Goal: Task Accomplishment & Management: Manage account settings

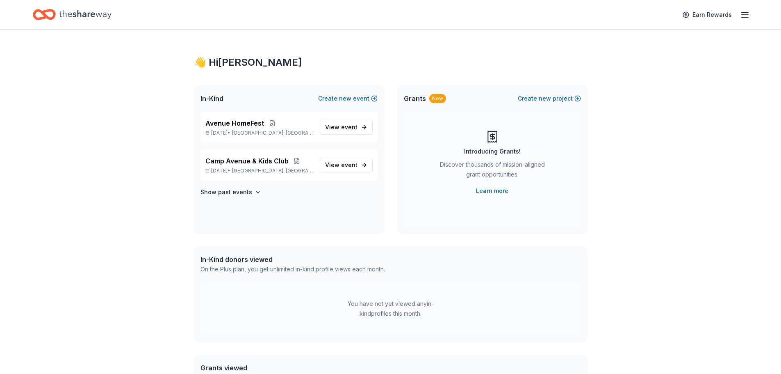
click at [743, 15] on icon "button" at bounding box center [745, 15] width 10 height 10
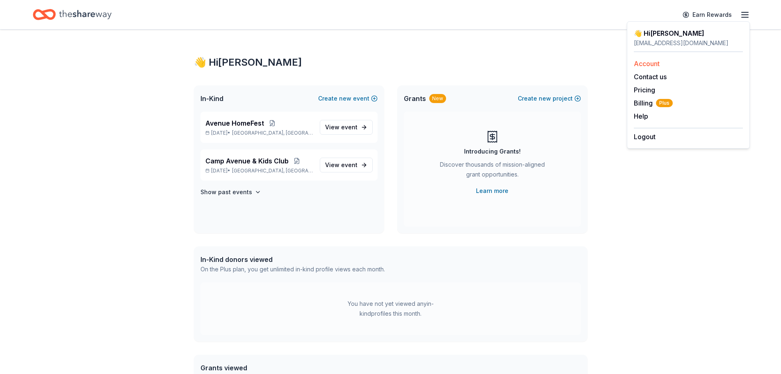
click at [654, 63] on link "Account" at bounding box center [647, 63] width 26 height 8
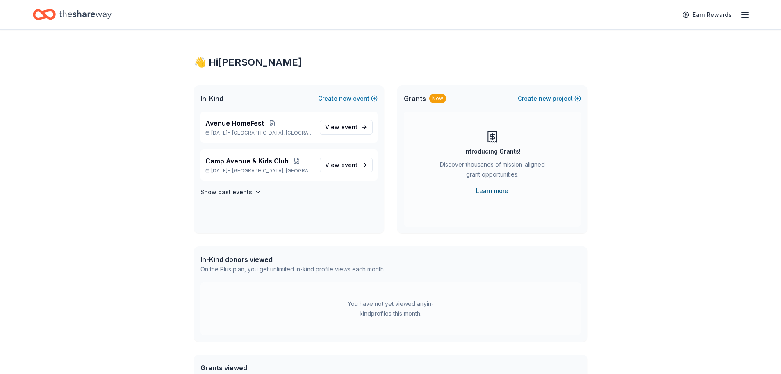
click at [490, 190] on link "Learn more" at bounding box center [492, 191] width 32 height 10
click at [419, 98] on span "Grants" at bounding box center [415, 98] width 22 height 10
click at [563, 98] on button "Create new project" at bounding box center [549, 98] width 63 height 10
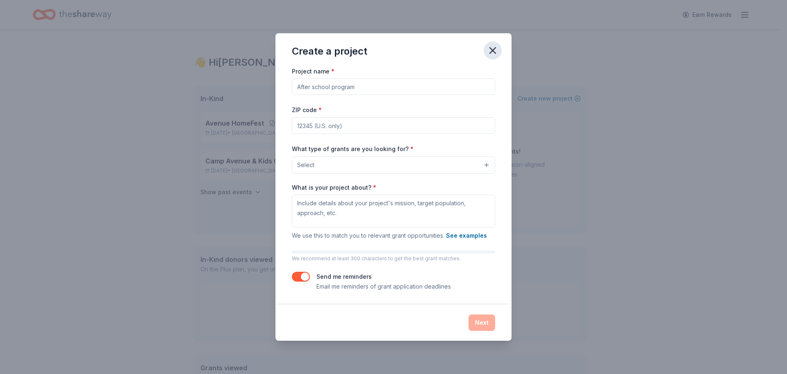
click at [494, 47] on icon "button" at bounding box center [492, 50] width 11 height 11
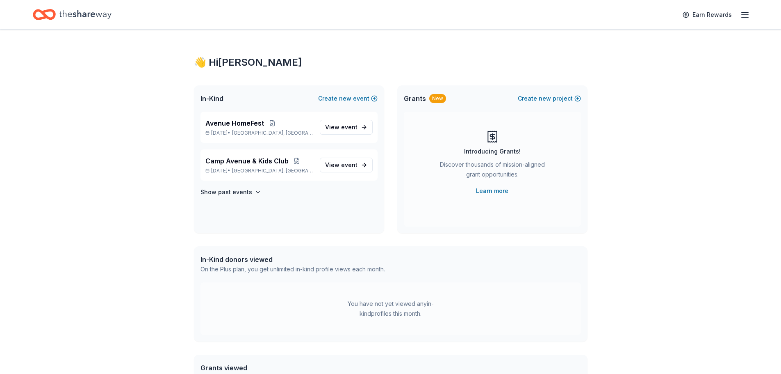
click at [622, 117] on div "👋 Hi [PERSON_NAME] In-Kind Create new event Avenue HomeFest [DATE] • [GEOGRAPHI…" at bounding box center [390, 261] width 781 height 462
click at [742, 19] on icon "button" at bounding box center [745, 15] width 10 height 10
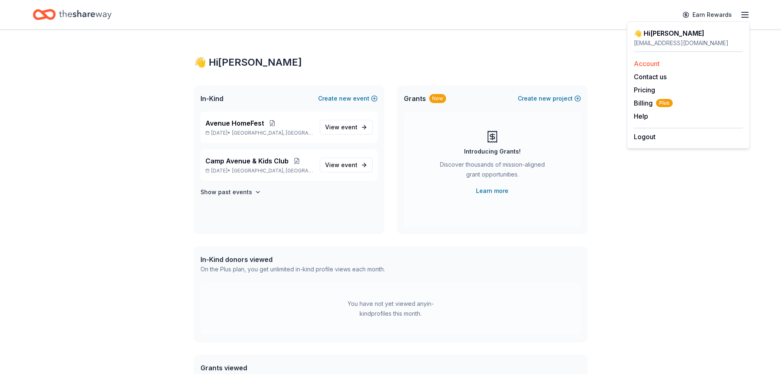
click at [656, 65] on link "Account" at bounding box center [647, 63] width 26 height 8
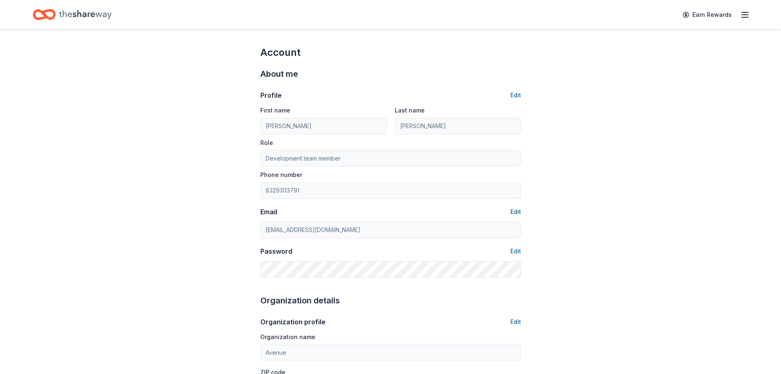
click at [513, 212] on button "Edit" at bounding box center [515, 212] width 11 height 10
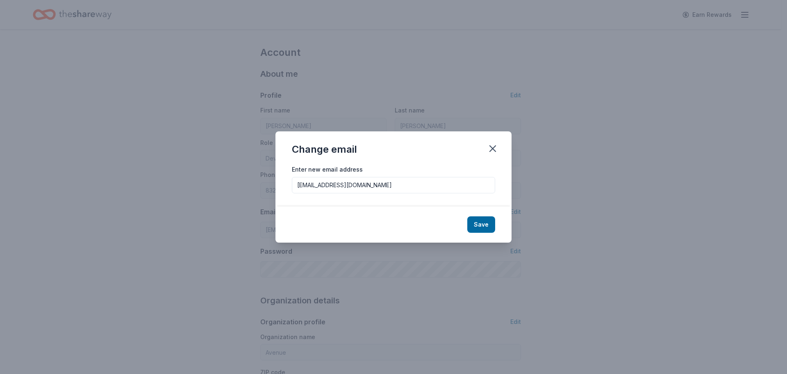
drag, startPoint x: 322, startPoint y: 183, endPoint x: 343, endPoint y: 176, distance: 21.5
click at [322, 183] on input "[EMAIL_ADDRESS][DOMAIN_NAME]" at bounding box center [393, 185] width 203 height 16
click at [492, 150] on icon "button" at bounding box center [492, 148] width 11 height 11
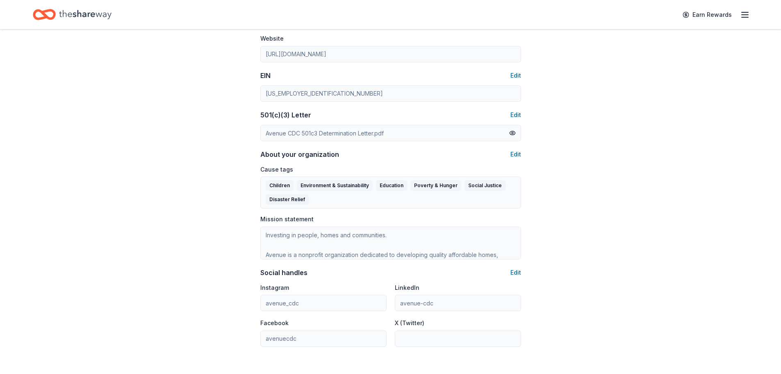
scroll to position [14, 0]
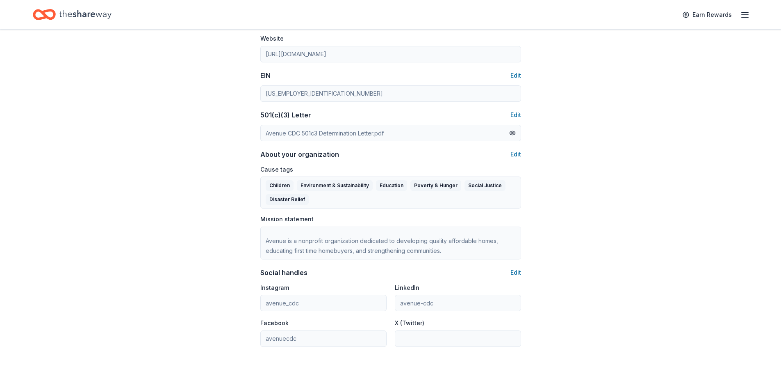
click at [589, 250] on div "Account About me Profile Edit First name [PERSON_NAME] Last name [PERSON_NAME] …" at bounding box center [390, 34] width 781 height 747
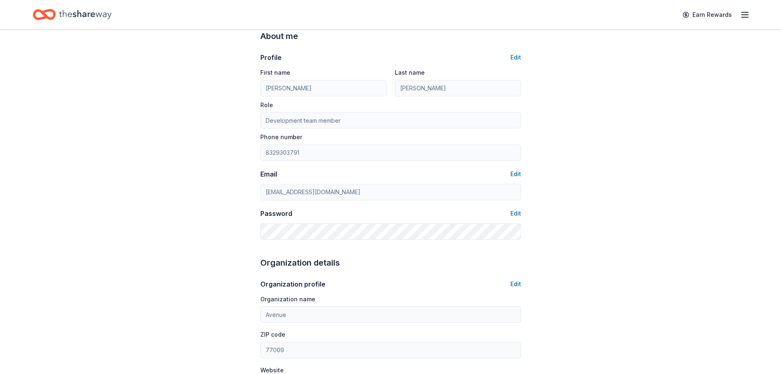
scroll to position [0, 0]
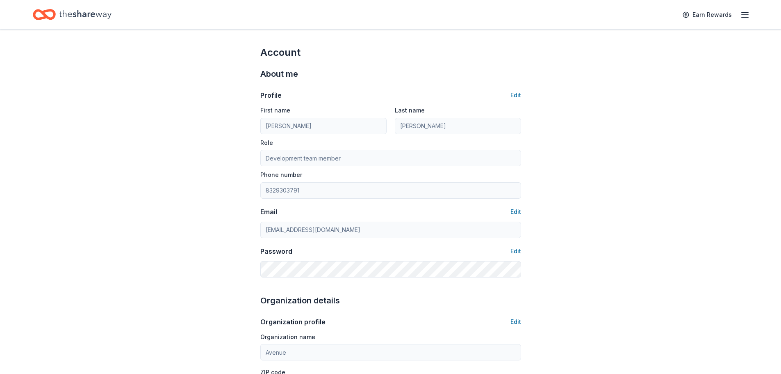
drag, startPoint x: 44, startPoint y: 3, endPoint x: 54, endPoint y: 15, distance: 15.4
click at [44, 4] on div "Earn Rewards" at bounding box center [390, 14] width 781 height 29
click at [54, 15] on icon "Home" at bounding box center [48, 14] width 13 height 8
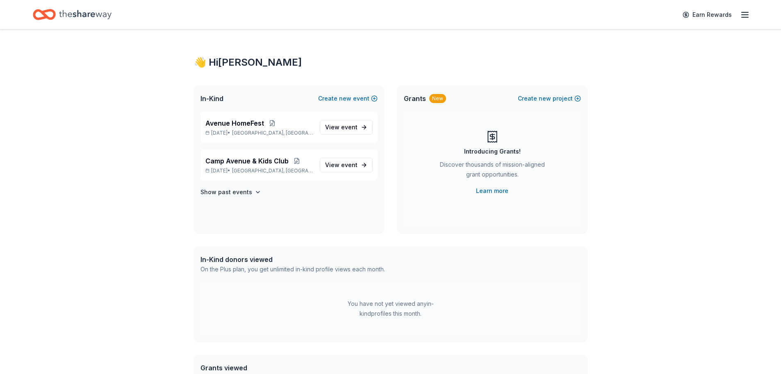
click at [417, 95] on span "Grants" at bounding box center [415, 98] width 22 height 10
click at [557, 102] on button "Create new project" at bounding box center [549, 98] width 63 height 10
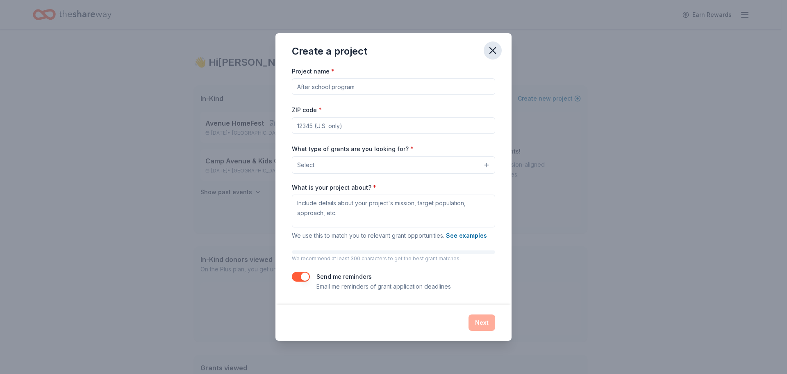
click at [492, 50] on icon "button" at bounding box center [492, 50] width 11 height 11
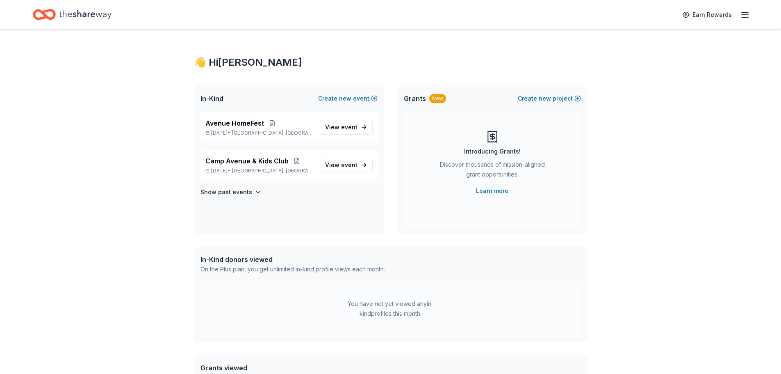
click at [744, 11] on icon "button" at bounding box center [745, 15] width 10 height 10
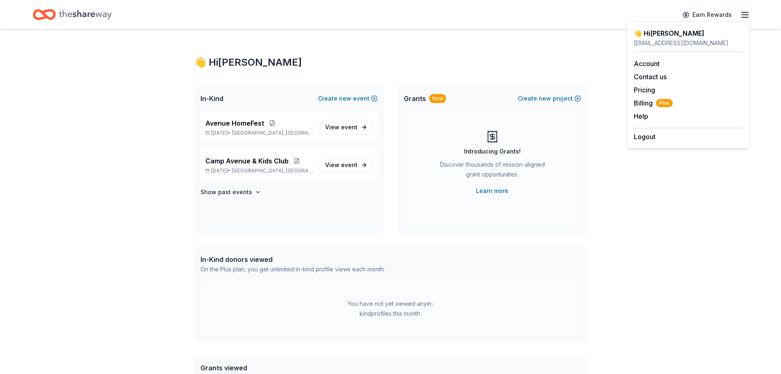
click at [76, 13] on icon "Home" at bounding box center [85, 14] width 52 height 9
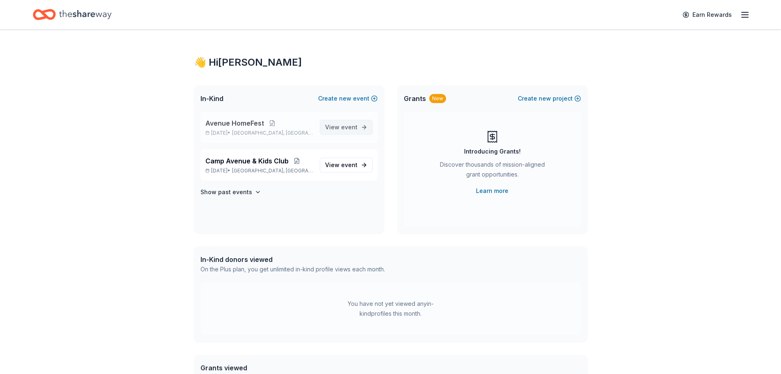
click at [342, 130] on span "event" at bounding box center [349, 126] width 16 height 7
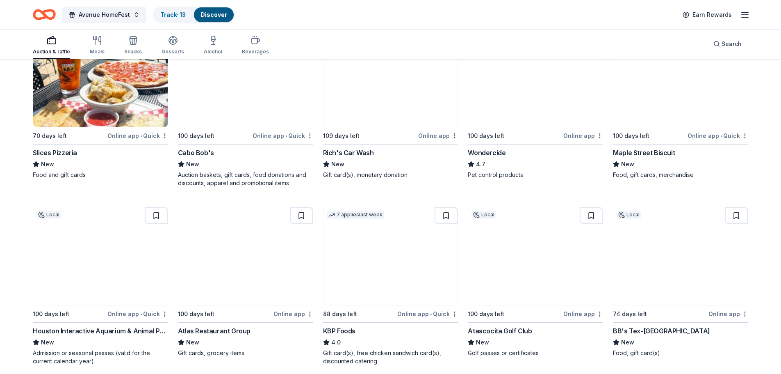
scroll to position [697, 0]
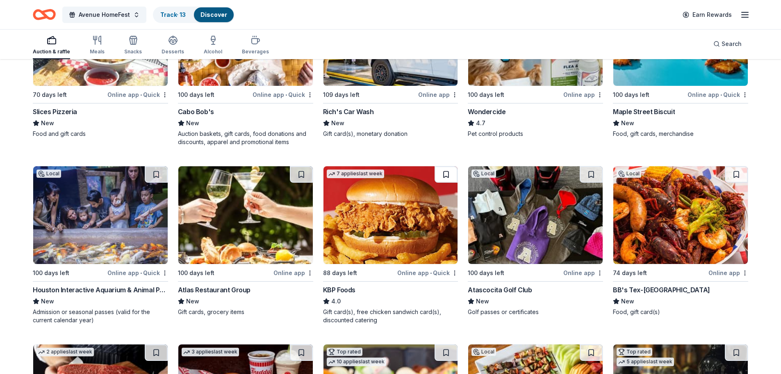
click at [450, 173] on button at bounding box center [446, 174] width 23 height 16
click at [737, 174] on button at bounding box center [736, 174] width 23 height 16
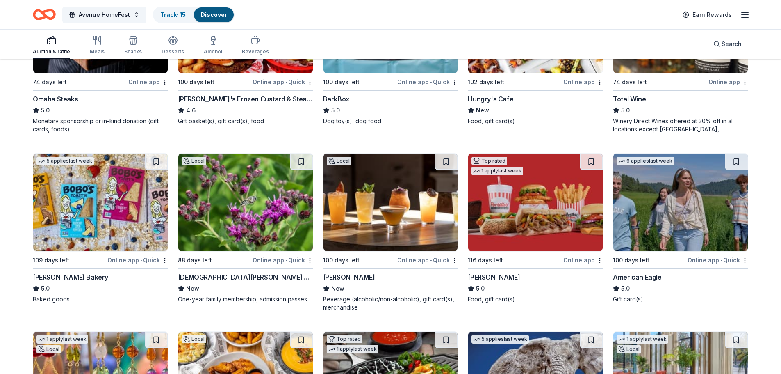
scroll to position [1066, 0]
click at [157, 162] on button at bounding box center [156, 161] width 23 height 16
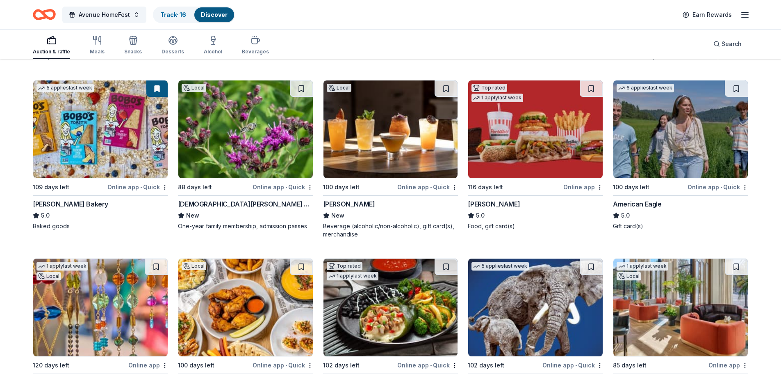
scroll to position [1148, 0]
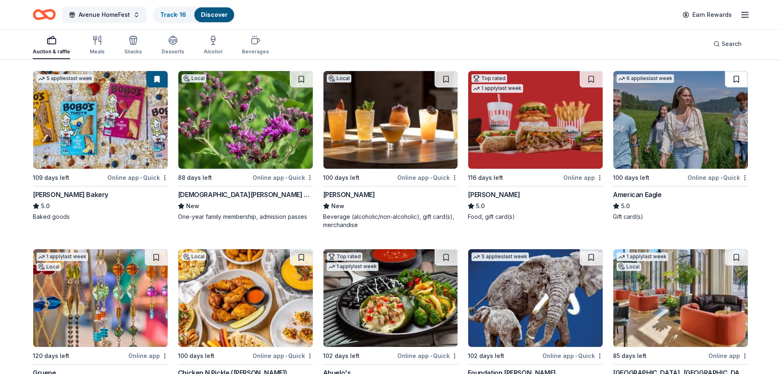
click at [739, 81] on button at bounding box center [736, 79] width 23 height 16
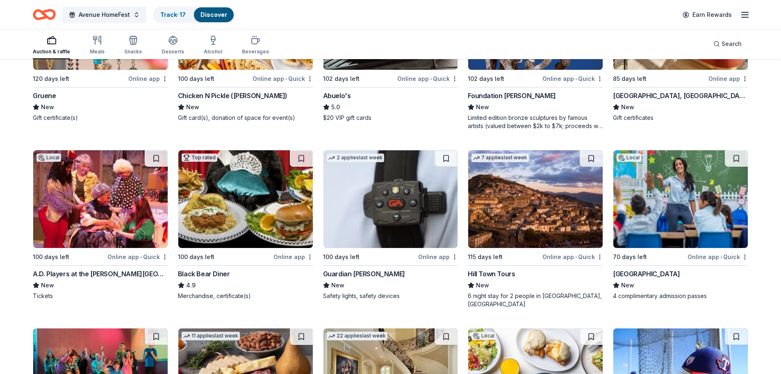
scroll to position [1517, 0]
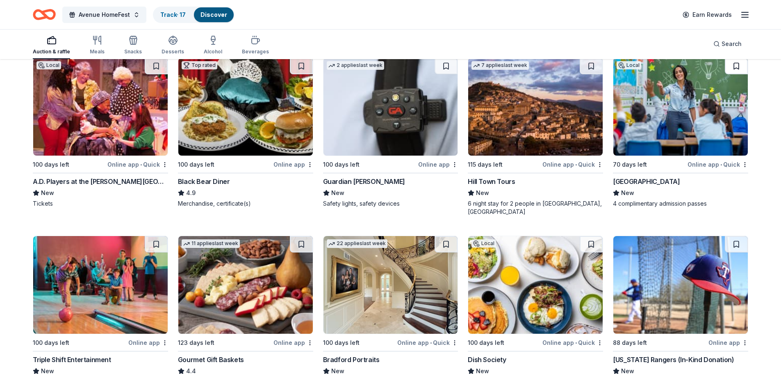
click at [733, 70] on button at bounding box center [736, 66] width 23 height 16
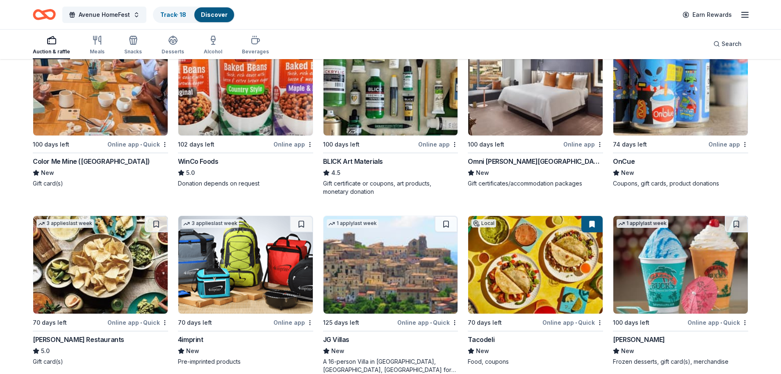
scroll to position [2255, 0]
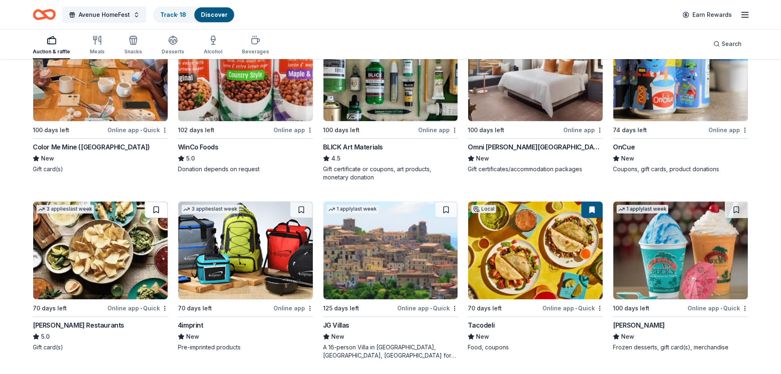
click at [159, 201] on button at bounding box center [156, 209] width 23 height 16
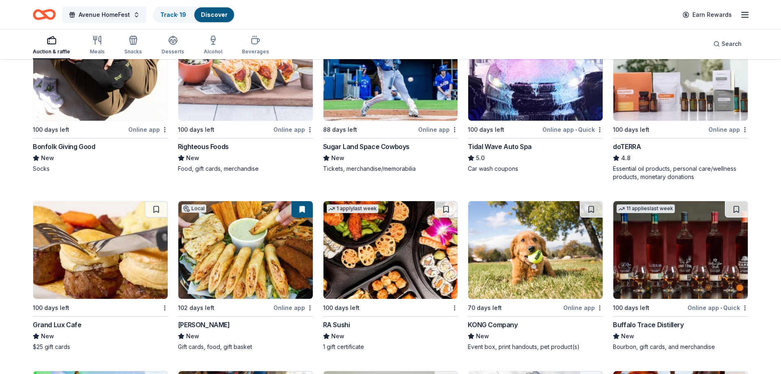
scroll to position [2624, 0]
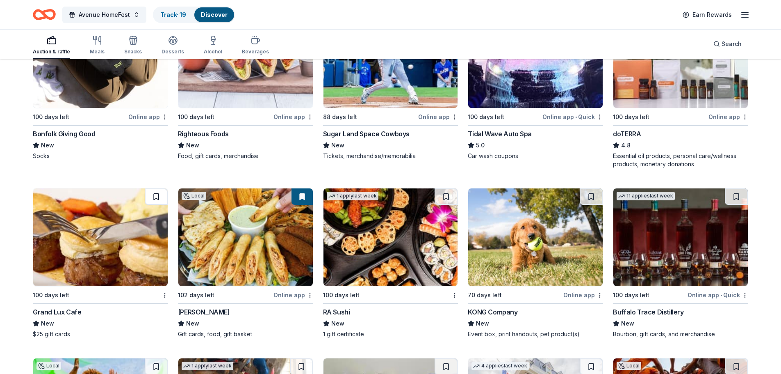
click at [154, 188] on button at bounding box center [156, 196] width 23 height 16
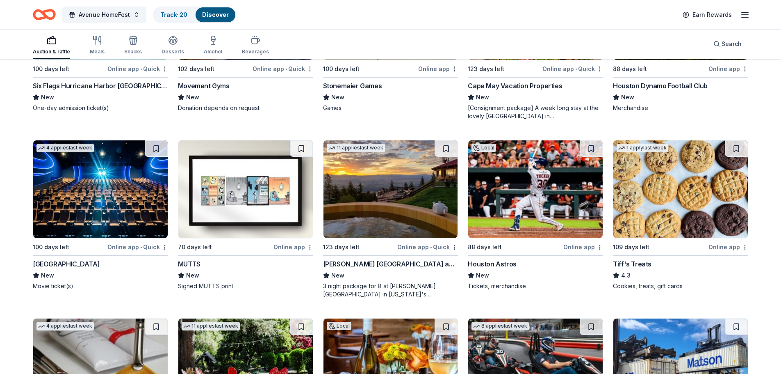
scroll to position [3034, 0]
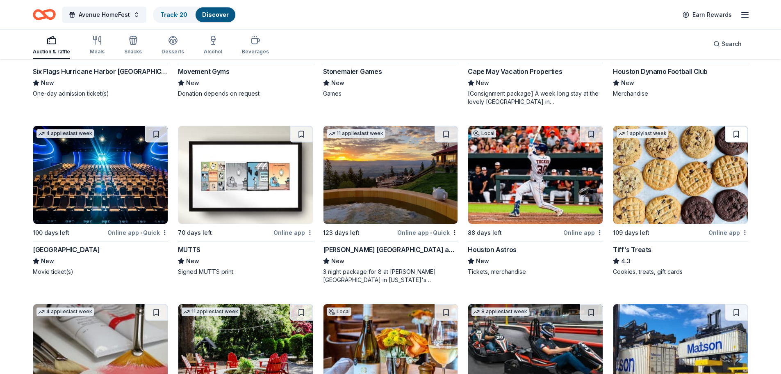
click at [739, 126] on button at bounding box center [736, 134] width 23 height 16
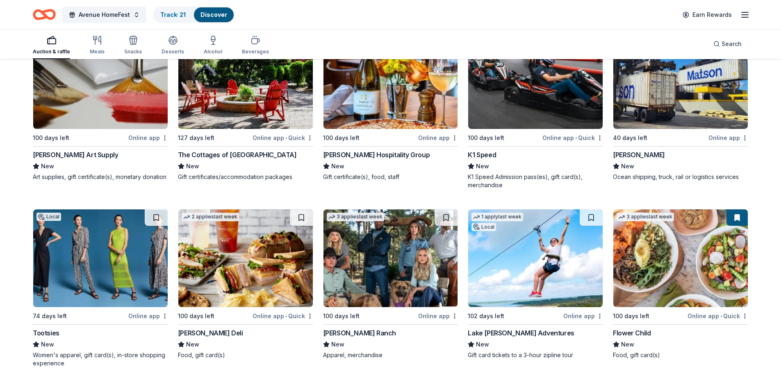
scroll to position [3321, 0]
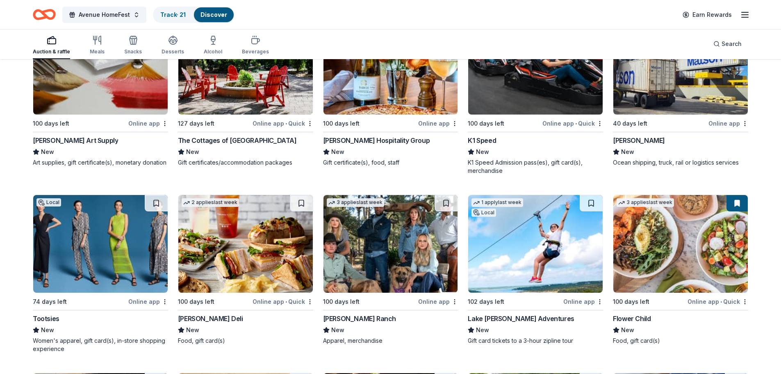
click at [297, 195] on button at bounding box center [301, 203] width 23 height 16
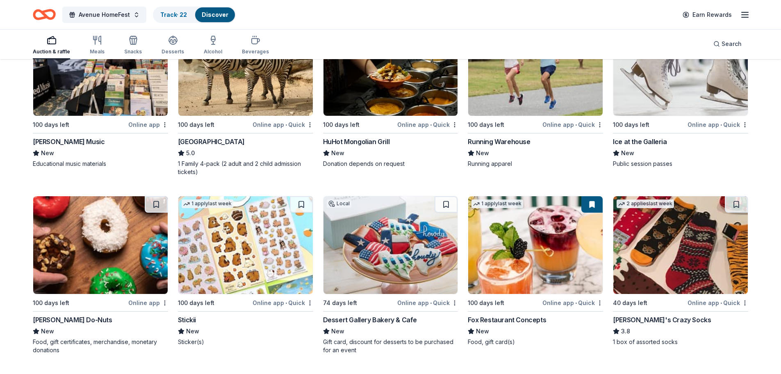
scroll to position [3690, 0]
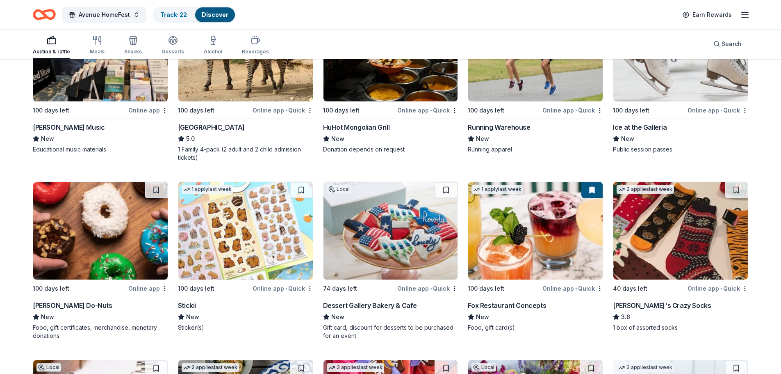
click at [154, 182] on button at bounding box center [156, 190] width 23 height 16
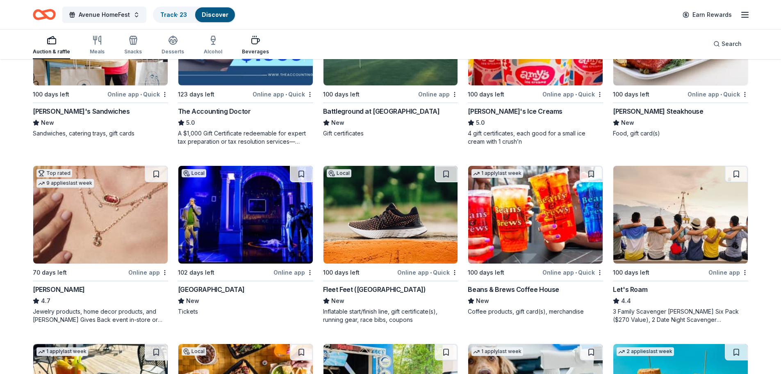
scroll to position [207, 0]
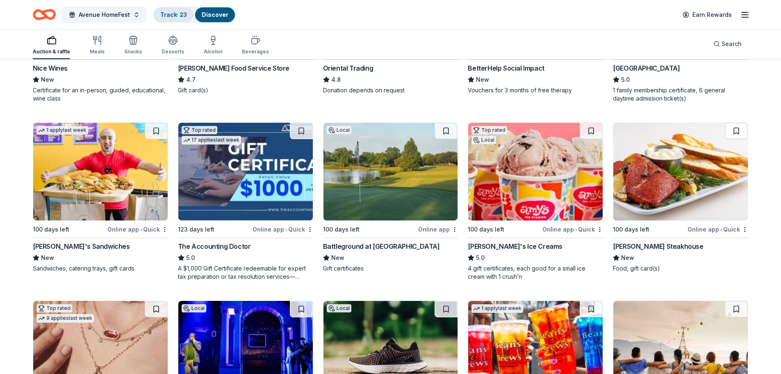
click at [186, 15] on link "Track · 23" at bounding box center [173, 14] width 27 height 7
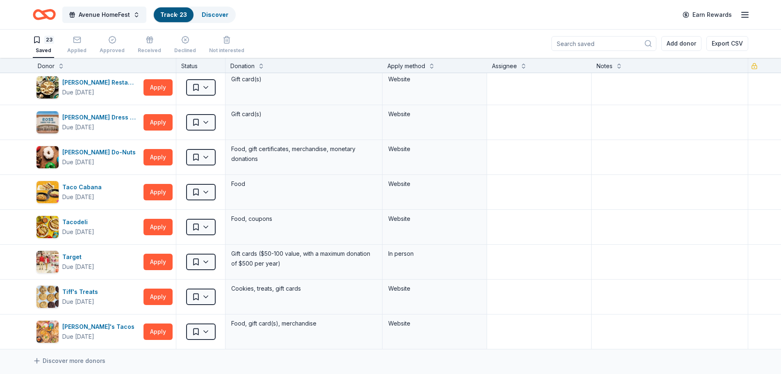
scroll to position [574, 0]
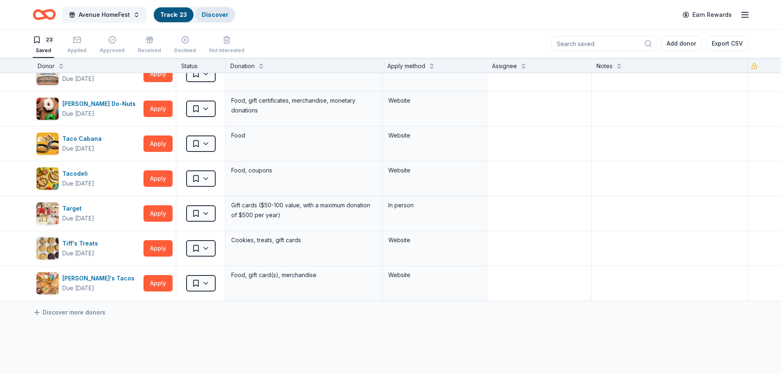
click at [210, 15] on link "Discover" at bounding box center [215, 14] width 27 height 7
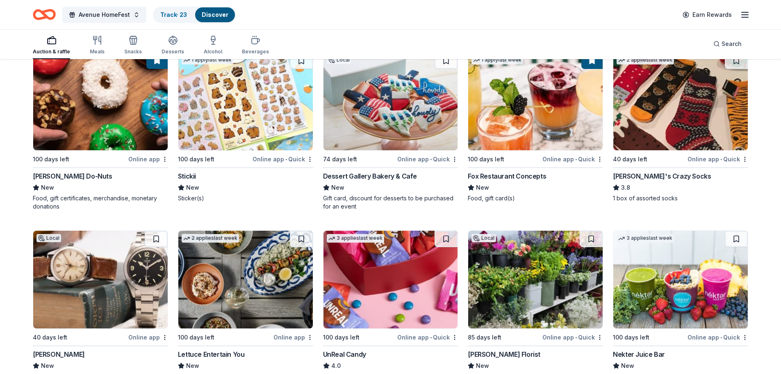
scroll to position [3731, 0]
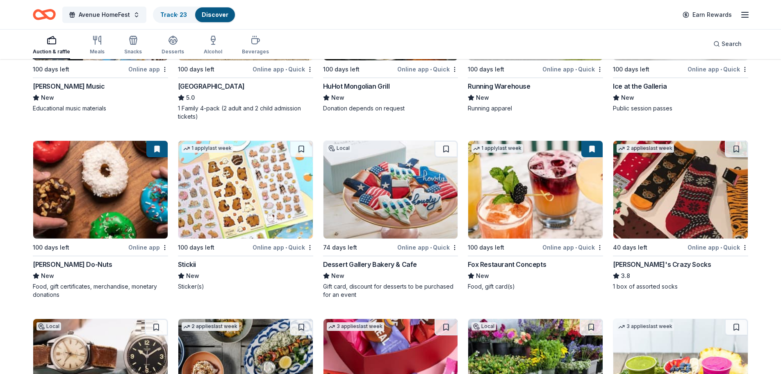
click at [590, 141] on button at bounding box center [591, 149] width 21 height 16
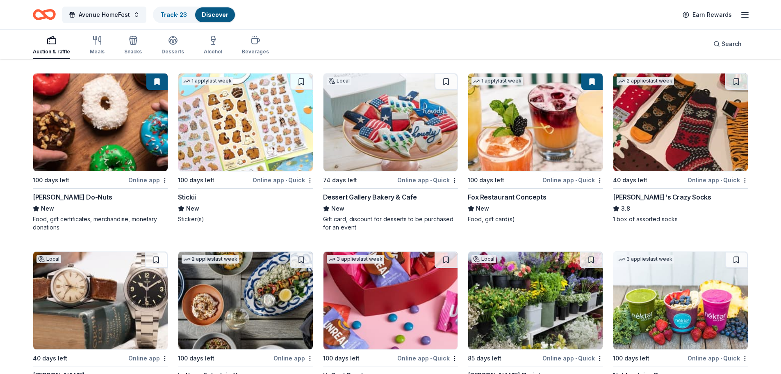
scroll to position [3772, 0]
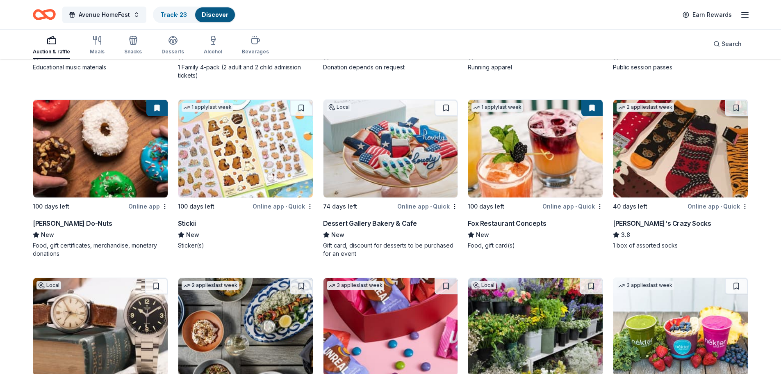
click at [586, 100] on button at bounding box center [591, 108] width 21 height 16
click at [592, 100] on button at bounding box center [591, 108] width 21 height 16
drag, startPoint x: 594, startPoint y: 99, endPoint x: 755, endPoint y: 154, distance: 170.5
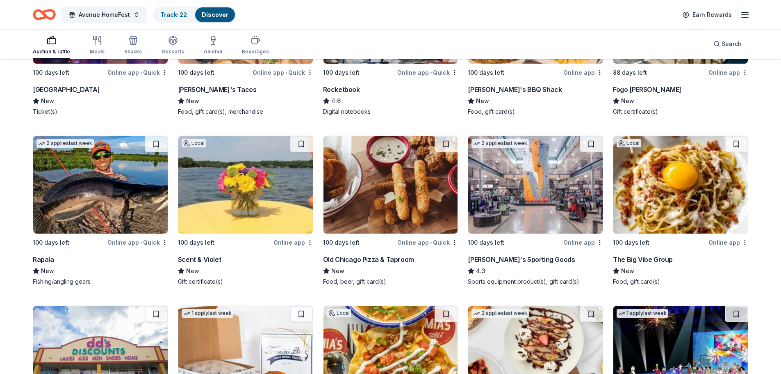
scroll to position [4291, 0]
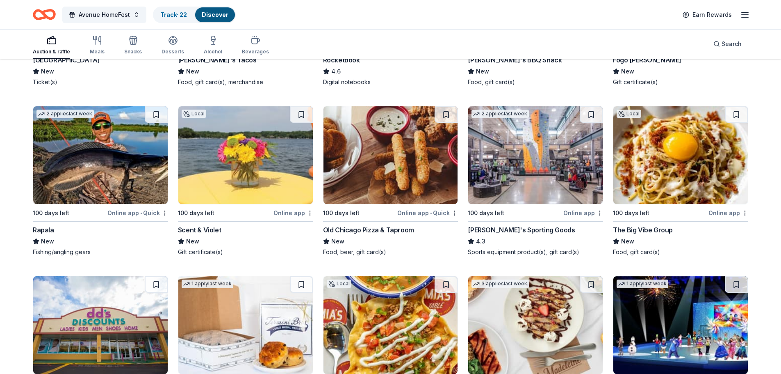
click at [590, 109] on button at bounding box center [591, 114] width 23 height 16
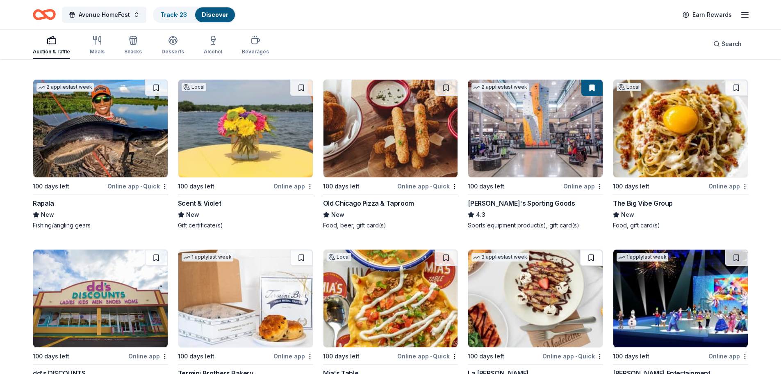
scroll to position [4332, 0]
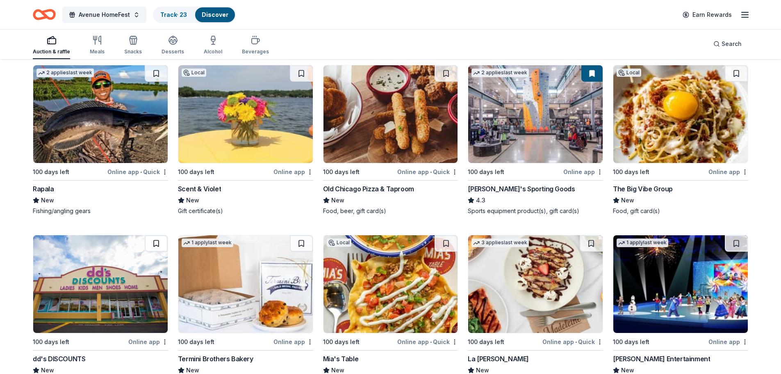
click at [157, 235] on button at bounding box center [156, 243] width 23 height 16
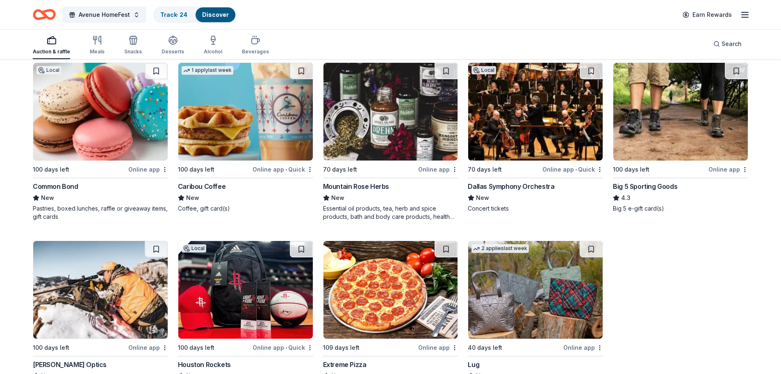
scroll to position [4748, 0]
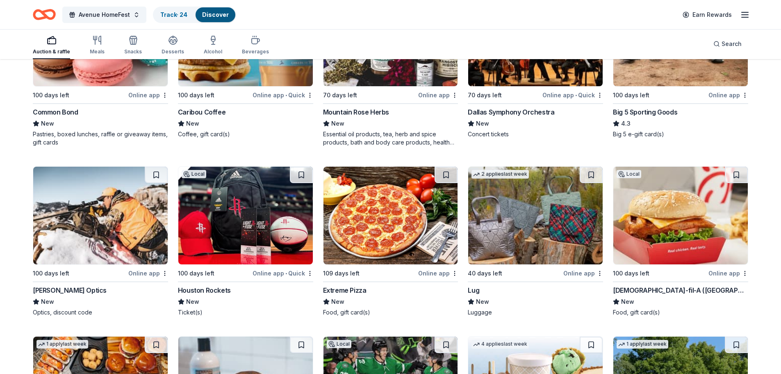
click at [737, 169] on button at bounding box center [736, 174] width 23 height 16
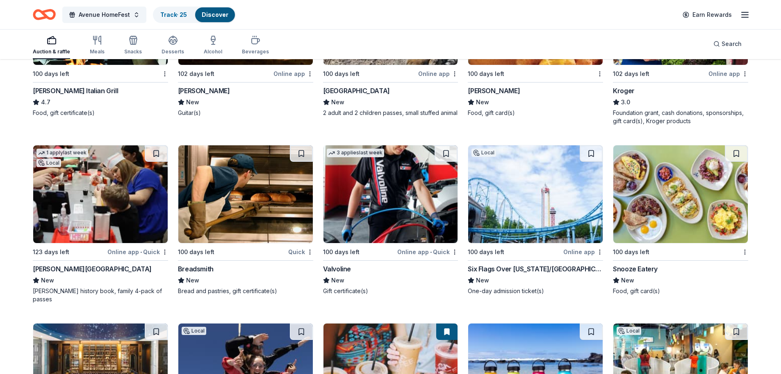
scroll to position [6185, 0]
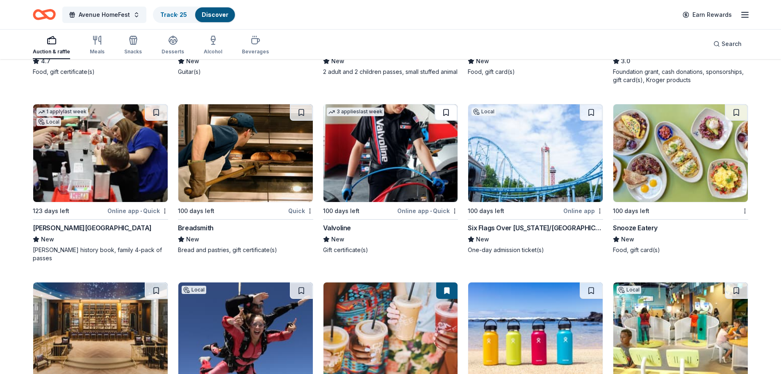
click at [446, 105] on button at bounding box center [446, 112] width 23 height 16
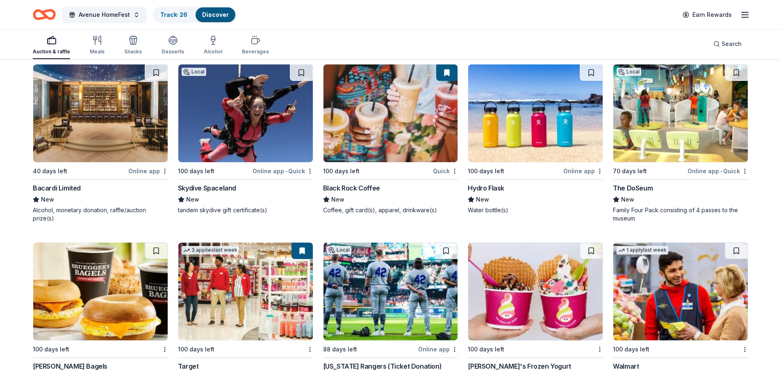
scroll to position [6349, 0]
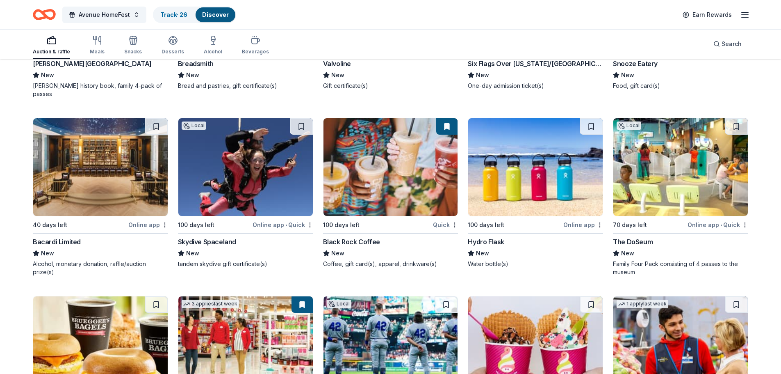
click at [590, 118] on button at bounding box center [591, 126] width 23 height 16
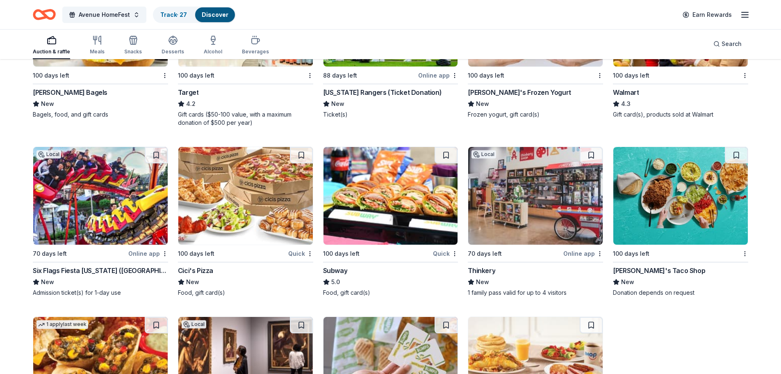
scroll to position [6677, 0]
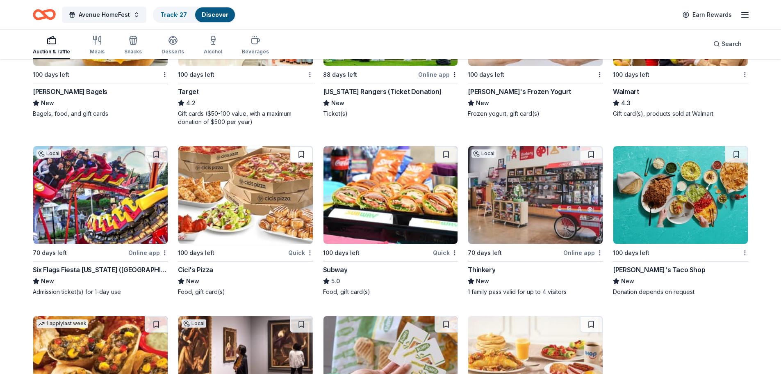
click at [304, 146] on button at bounding box center [301, 154] width 23 height 16
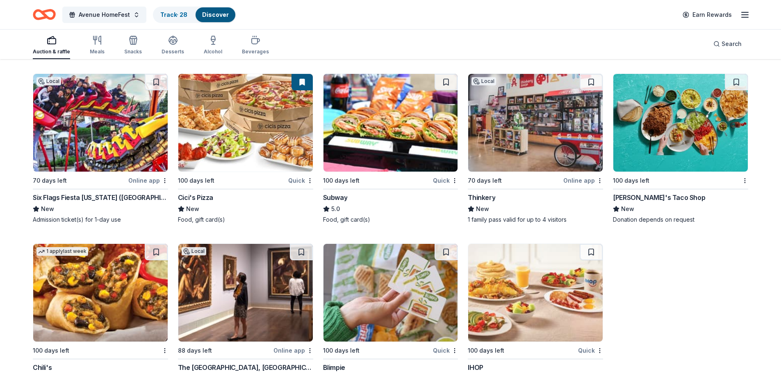
scroll to position [6800, 0]
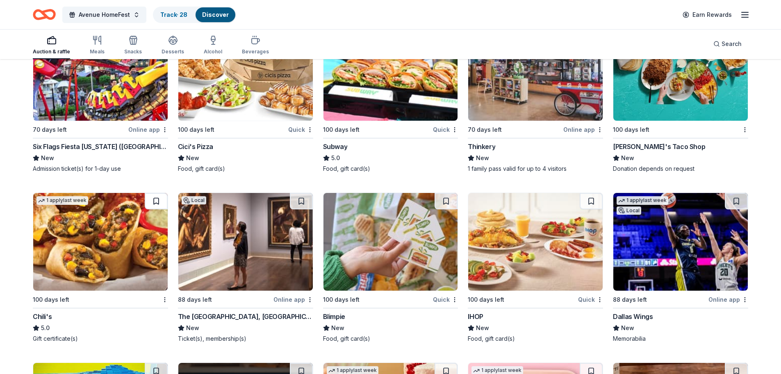
click at [152, 193] on button at bounding box center [156, 201] width 23 height 16
click at [298, 193] on button at bounding box center [301, 201] width 23 height 16
click at [592, 193] on button at bounding box center [591, 201] width 23 height 16
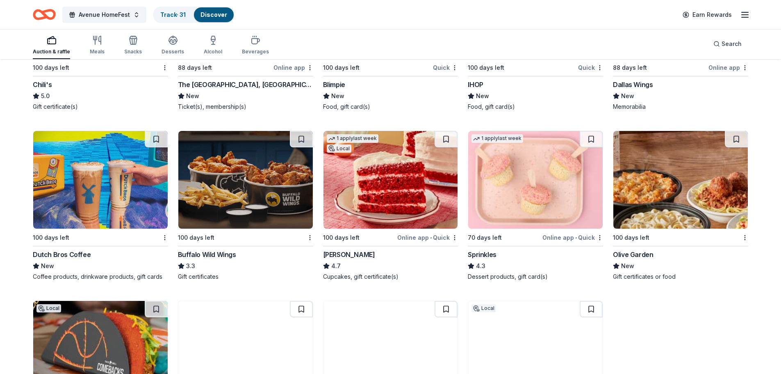
scroll to position [7046, 0]
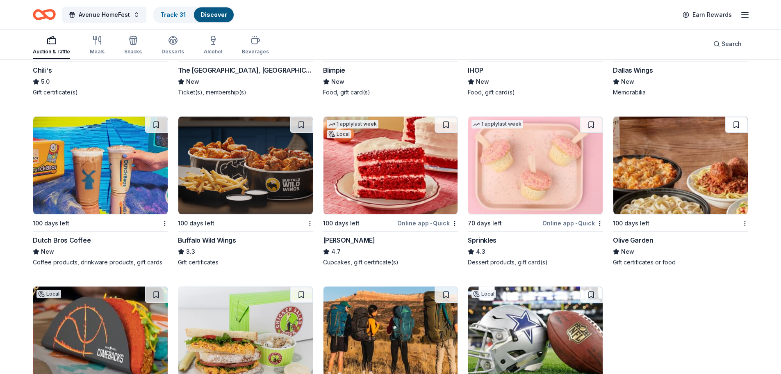
click at [736, 116] on button at bounding box center [736, 124] width 23 height 16
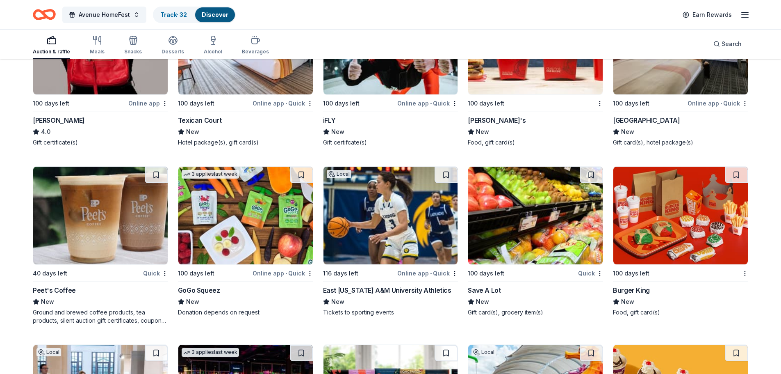
scroll to position [7555, 0]
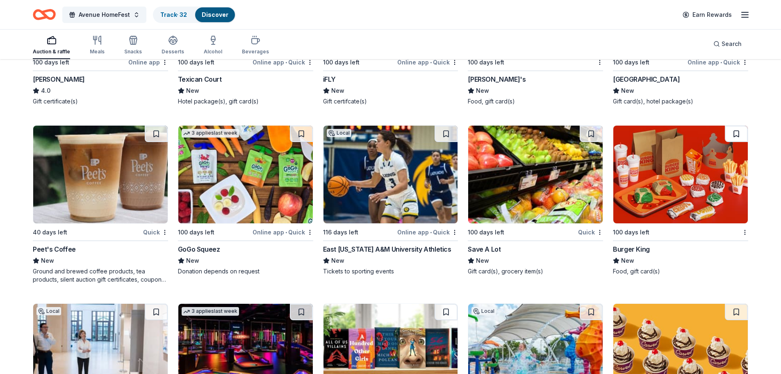
click at [738, 125] on button at bounding box center [736, 133] width 23 height 16
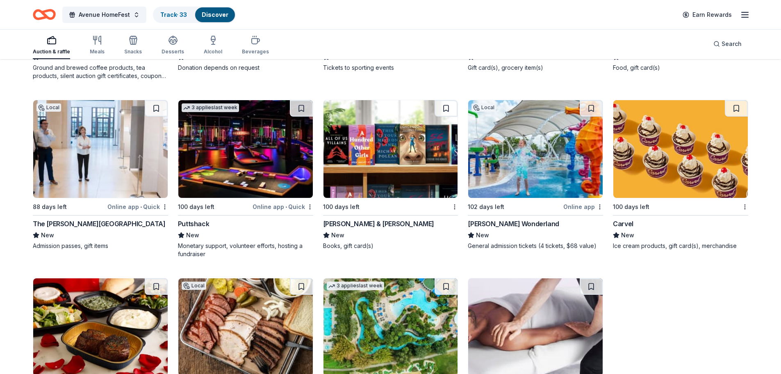
scroll to position [7760, 0]
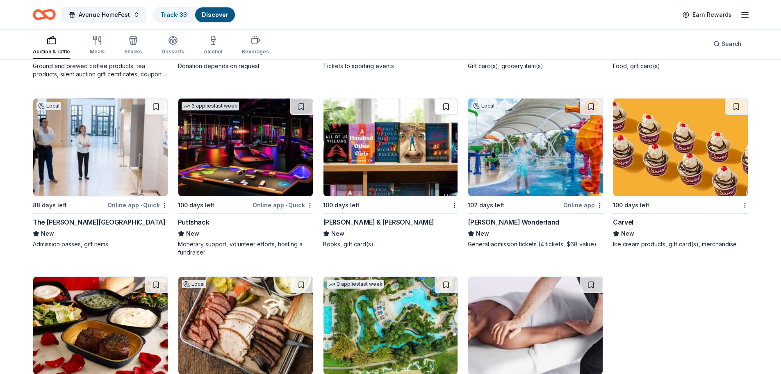
click at [445, 98] on button at bounding box center [446, 106] width 23 height 16
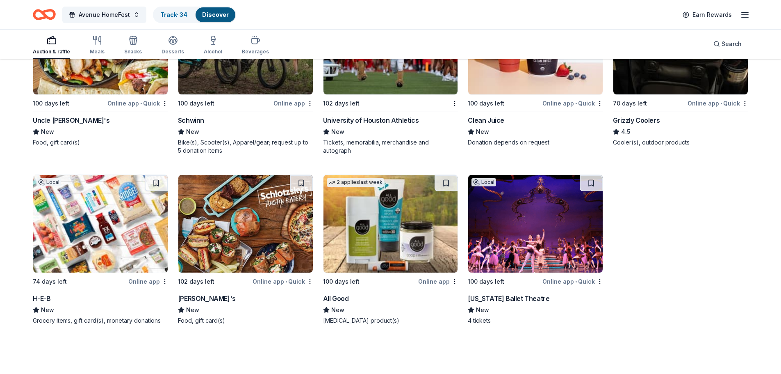
scroll to position [8168, 0]
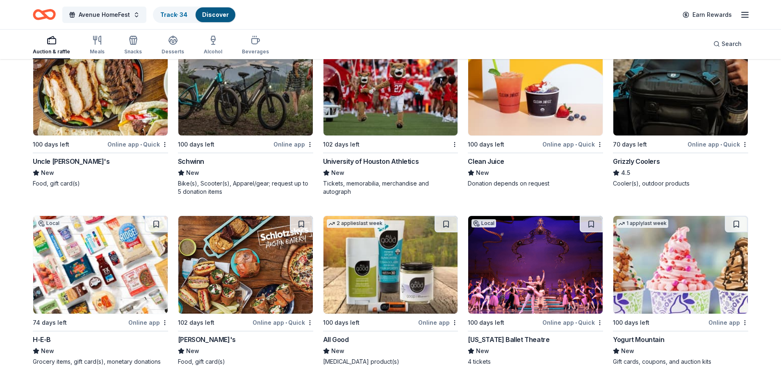
click at [159, 216] on button at bounding box center [156, 224] width 23 height 16
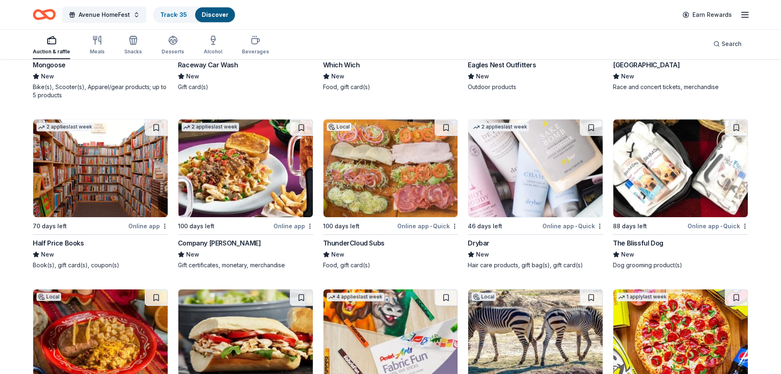
scroll to position [8680, 0]
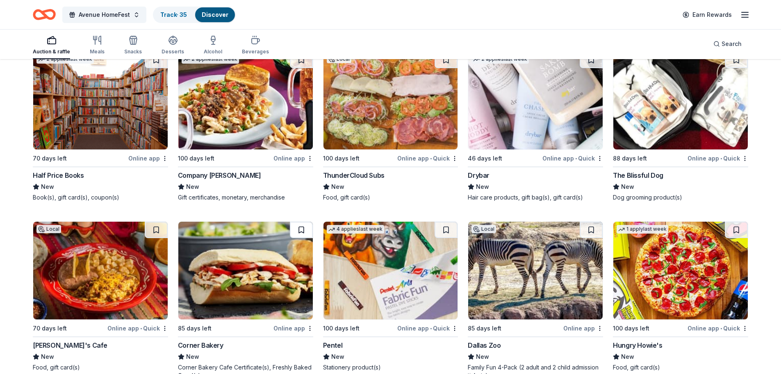
click at [302, 221] on button at bounding box center [301, 229] width 23 height 16
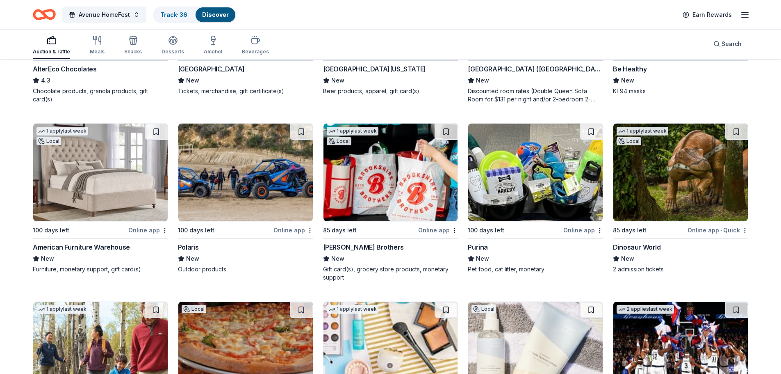
scroll to position [9457, 0]
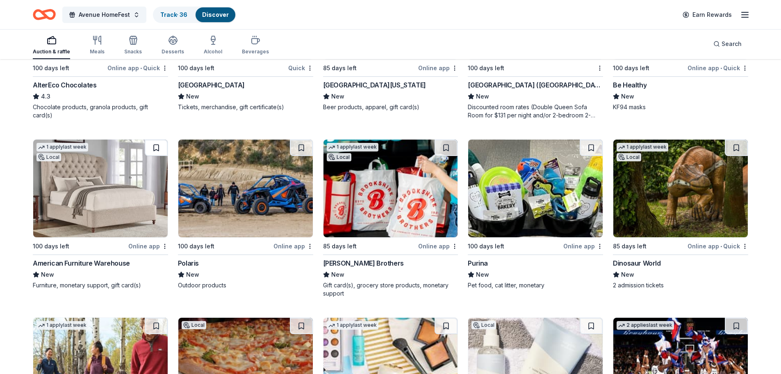
click at [153, 139] on button at bounding box center [156, 147] width 23 height 16
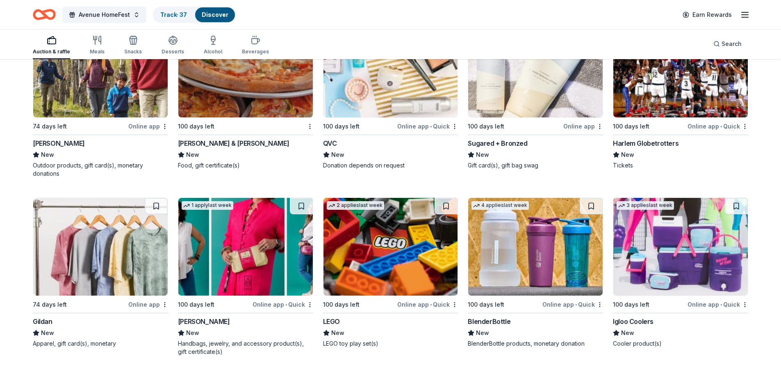
scroll to position [9785, 0]
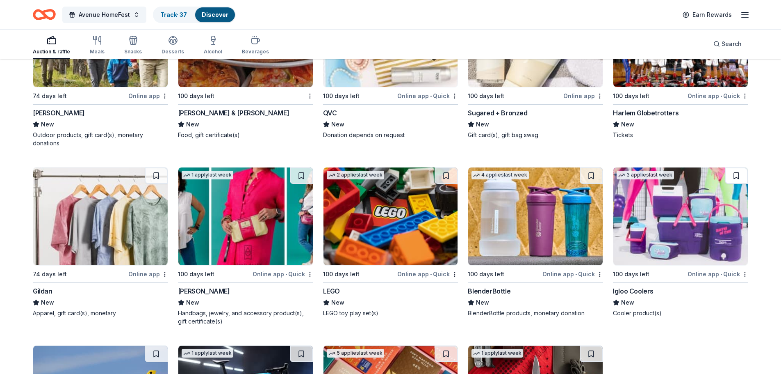
click at [736, 167] on button at bounding box center [736, 175] width 23 height 16
click at [586, 167] on button at bounding box center [591, 175] width 23 height 16
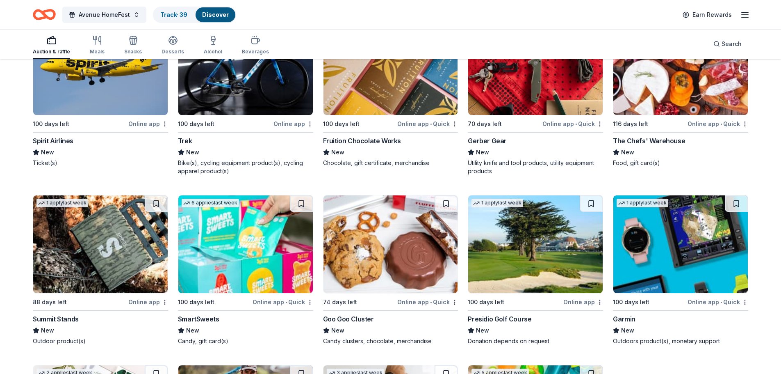
scroll to position [10154, 0]
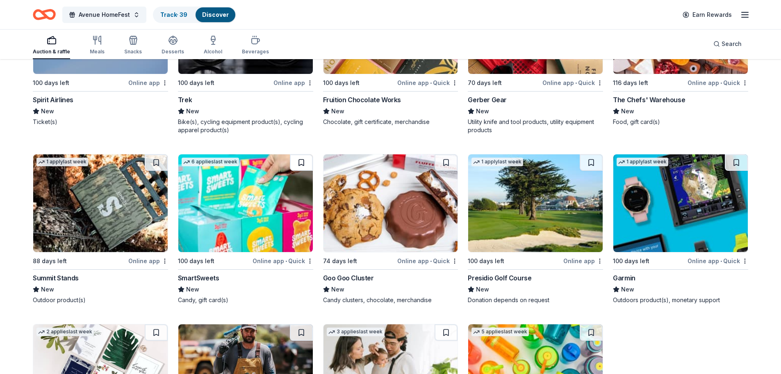
click at [300, 154] on button at bounding box center [301, 162] width 23 height 16
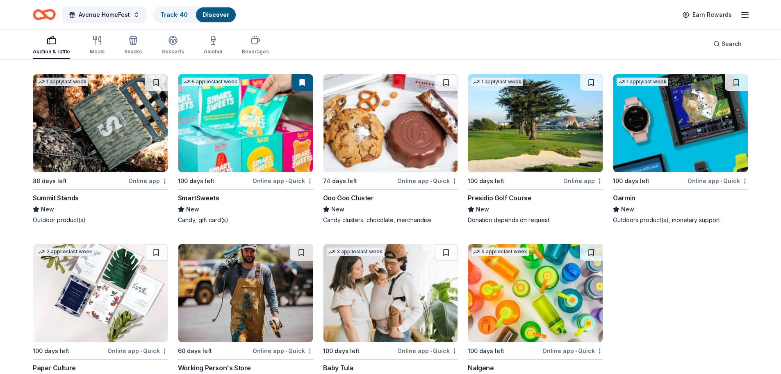
scroll to position [10277, 0]
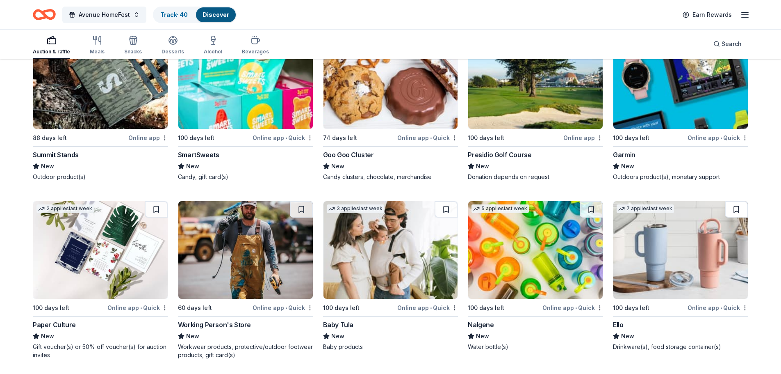
click at [736, 201] on button at bounding box center [736, 209] width 23 height 16
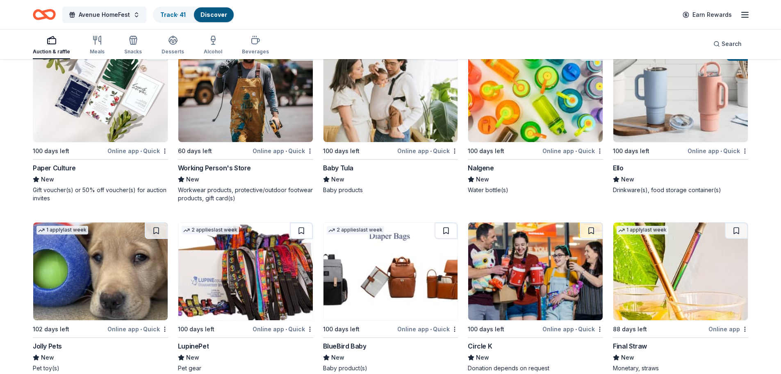
scroll to position [10441, 0]
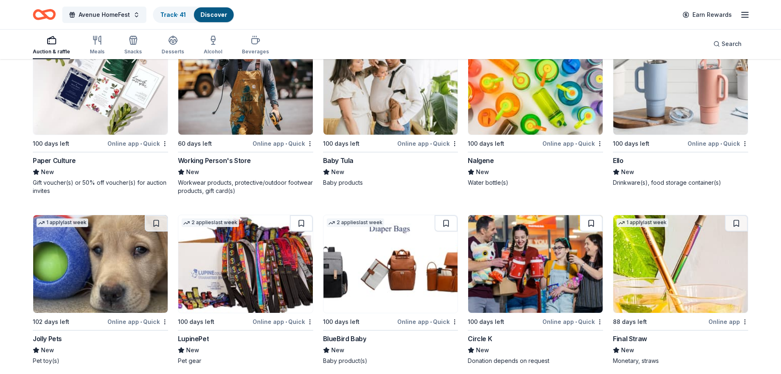
click at [590, 215] on button at bounding box center [591, 223] width 23 height 16
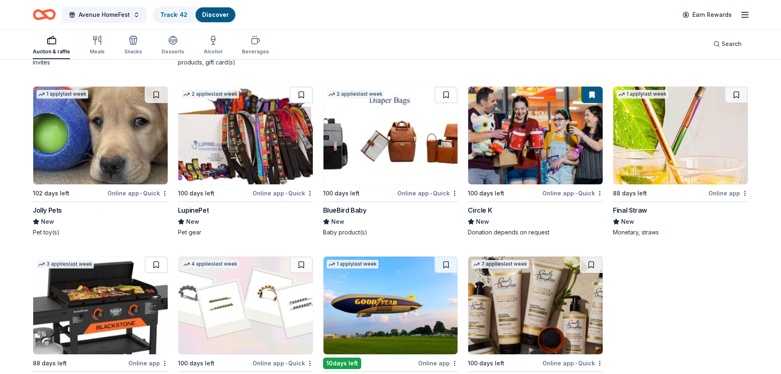
scroll to position [10651, 0]
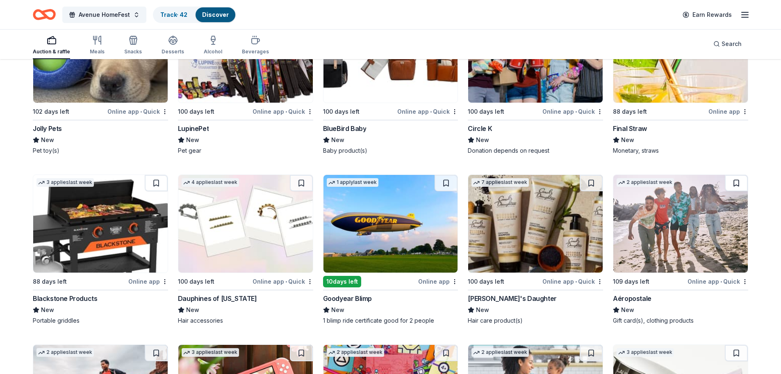
click at [736, 175] on button at bounding box center [736, 183] width 23 height 16
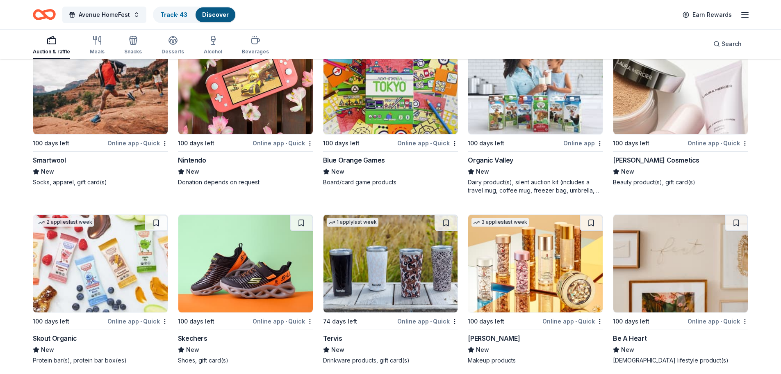
scroll to position [10979, 0]
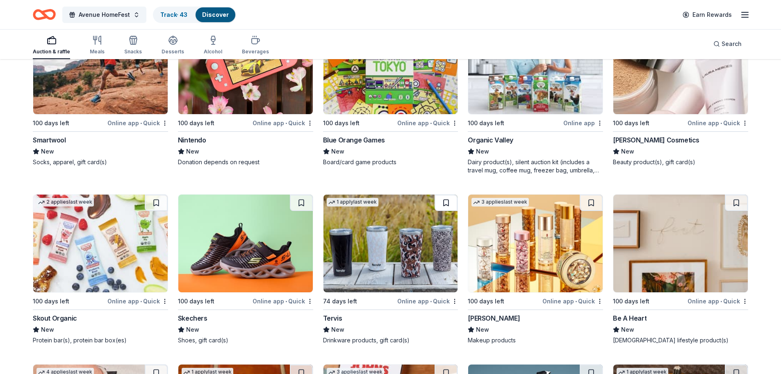
click at [446, 194] on button at bounding box center [446, 202] width 23 height 16
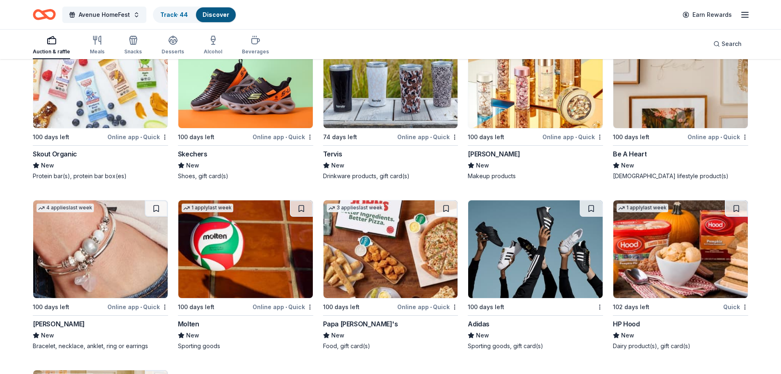
scroll to position [11102, 0]
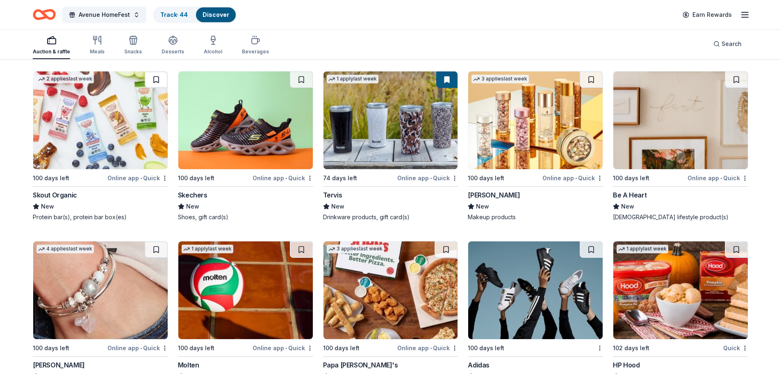
click at [150, 71] on button at bounding box center [156, 79] width 23 height 16
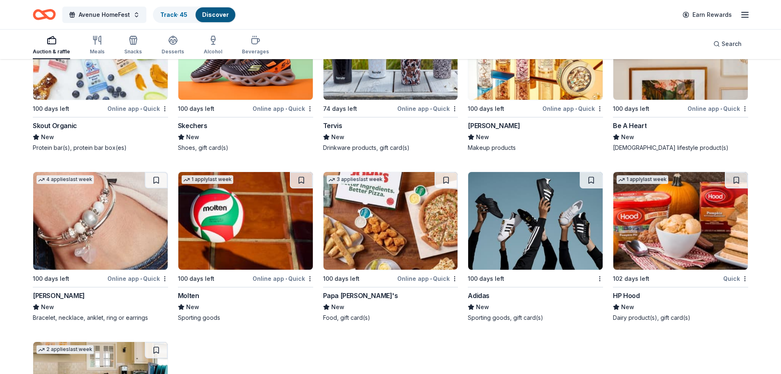
scroll to position [11184, 0]
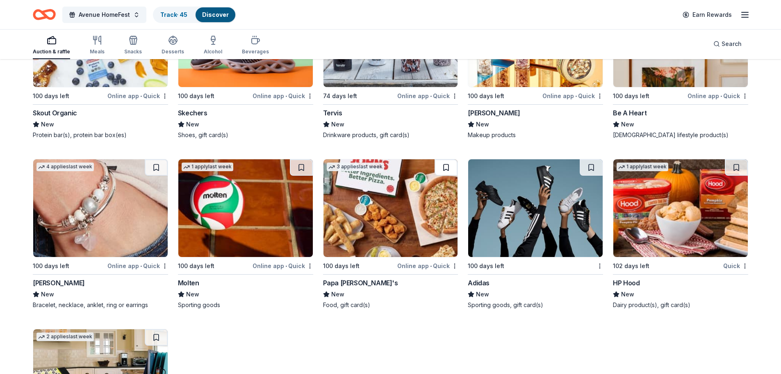
click at [447, 159] on button at bounding box center [446, 167] width 23 height 16
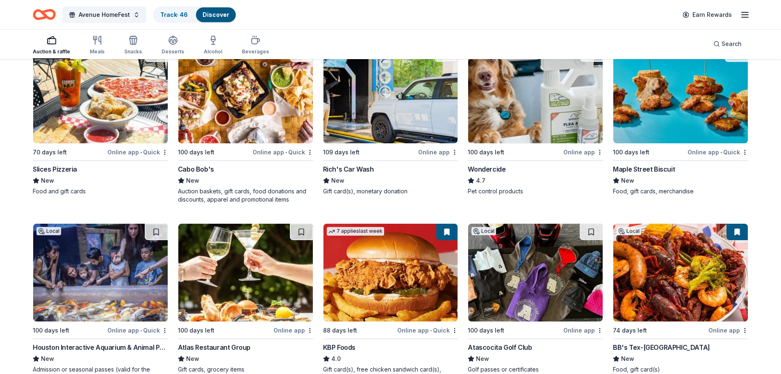
scroll to position [0, 0]
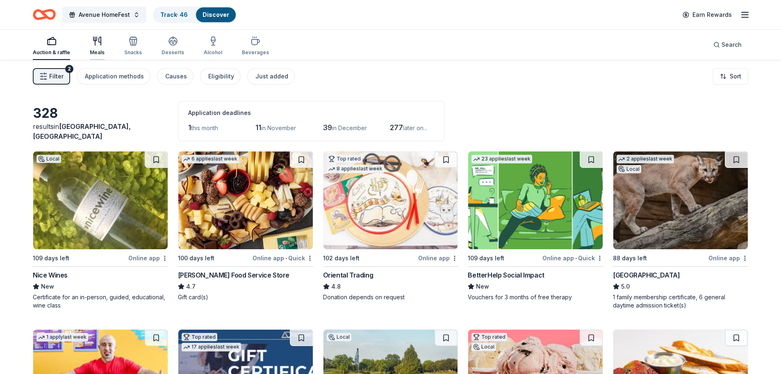
click at [93, 38] on icon "button" at bounding box center [94, 39] width 3 height 4
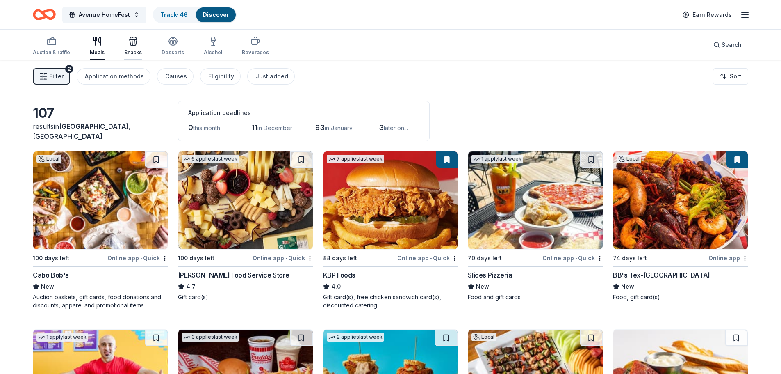
click at [131, 45] on icon "button" at bounding box center [133, 42] width 7 height 6
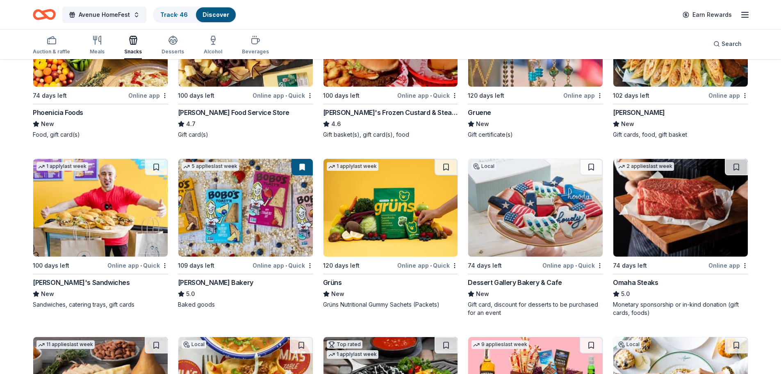
scroll to position [164, 0]
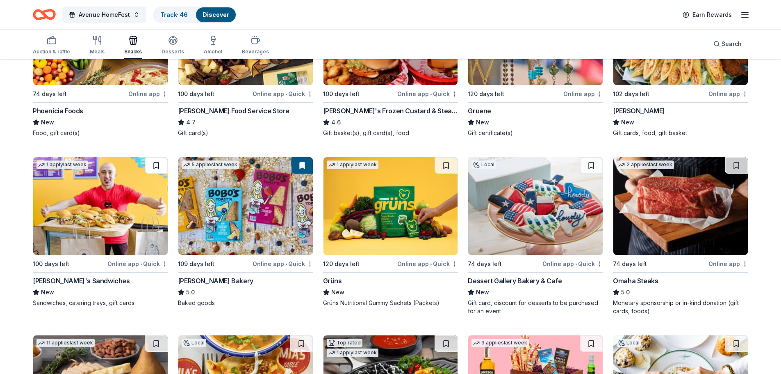
click at [158, 163] on button at bounding box center [156, 165] width 23 height 16
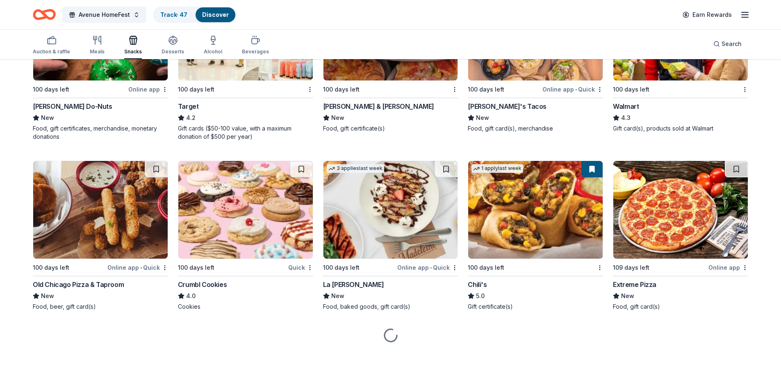
scroll to position [1214, 0]
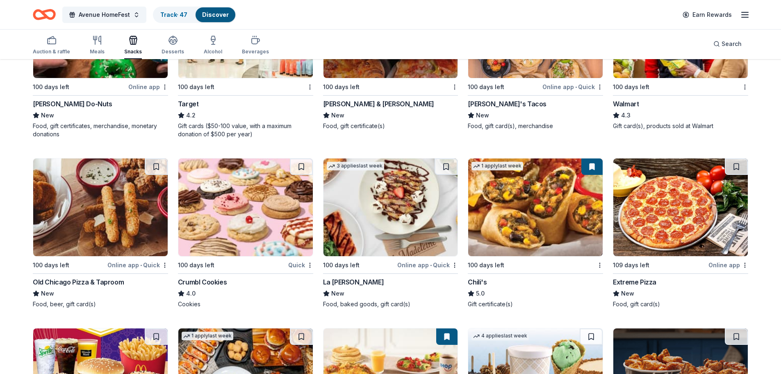
click at [108, 37] on div "Auction & raffle Meals Snacks Desserts Alcohol Beverages" at bounding box center [151, 45] width 236 height 27
click at [103, 41] on div "button" at bounding box center [97, 40] width 15 height 10
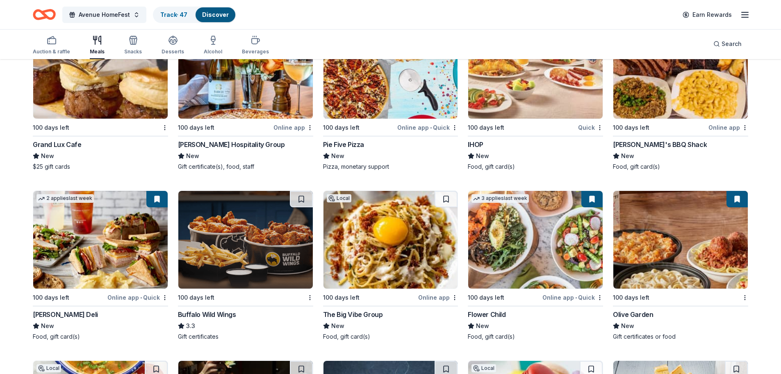
scroll to position [1347, 0]
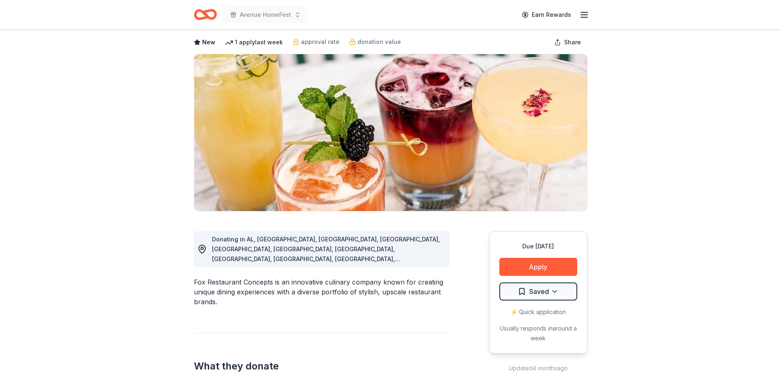
scroll to position [82, 0]
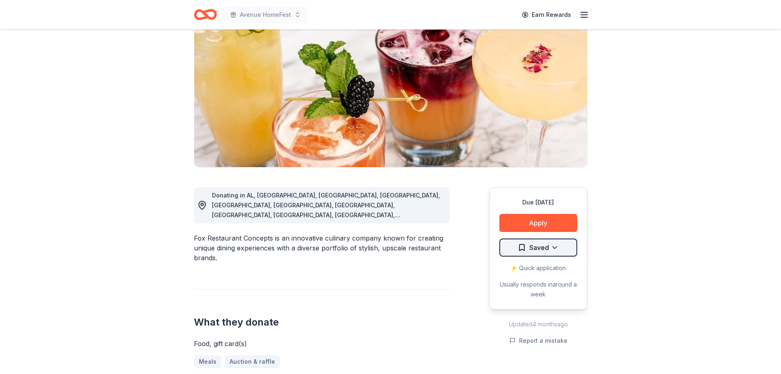
click at [532, 247] on html "Avenue HomeFest Earn Rewards Due in 100 days Share Fox Restaurant Concepts New …" at bounding box center [390, 105] width 781 height 374
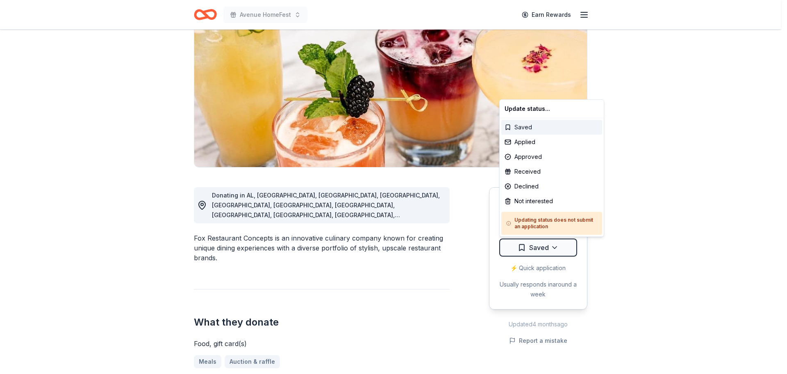
click at [524, 126] on div "Saved" at bounding box center [551, 127] width 101 height 15
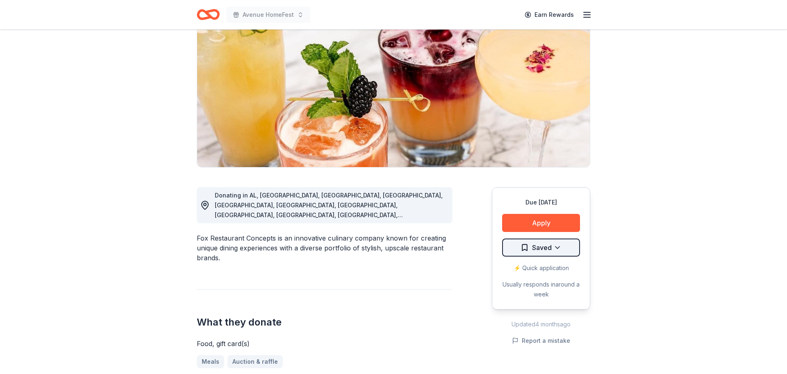
click at [525, 248] on html "Avenue HomeFest Earn Rewards Due in 100 days Share Fox Restaurant Concepts New …" at bounding box center [393, 105] width 787 height 374
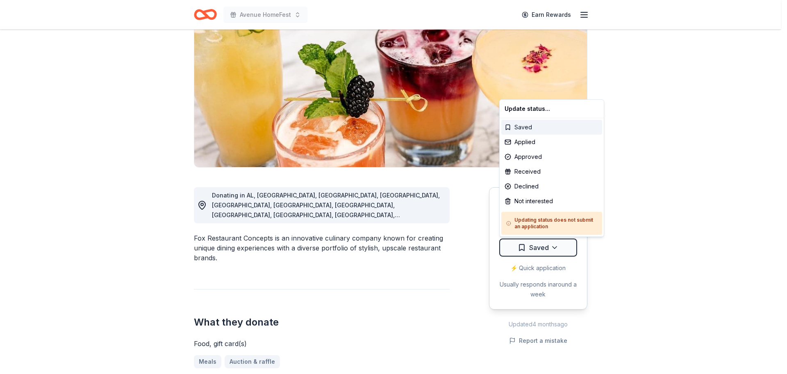
click at [509, 130] on div "Saved" at bounding box center [551, 127] width 101 height 15
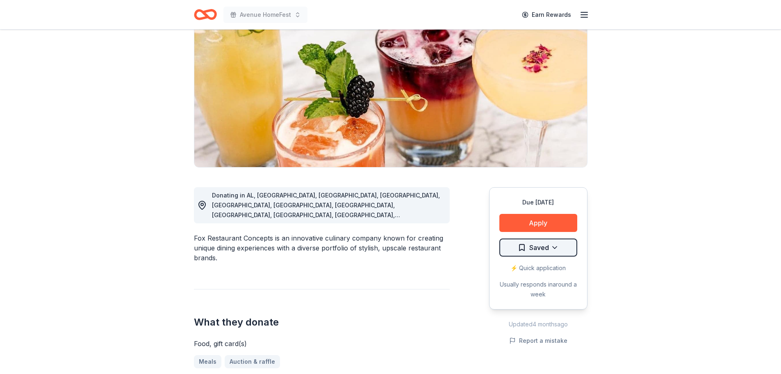
click at [521, 249] on html "Avenue HomeFest Earn Rewards Due in 100 days Share Fox Restaurant Concepts New …" at bounding box center [390, 105] width 781 height 374
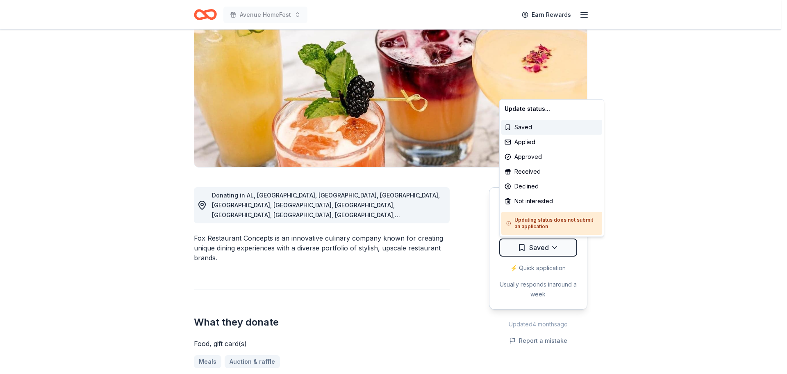
click at [649, 250] on html "Avenue HomeFest Earn Rewards Due in 100 days Share Fox Restaurant Concepts New …" at bounding box center [393, 105] width 787 height 374
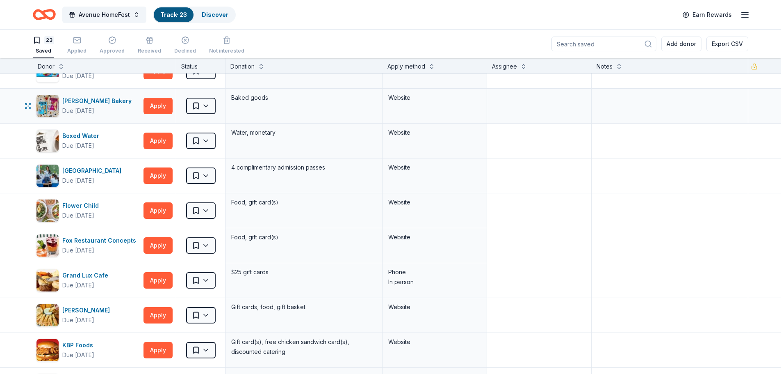
scroll to position [205, 0]
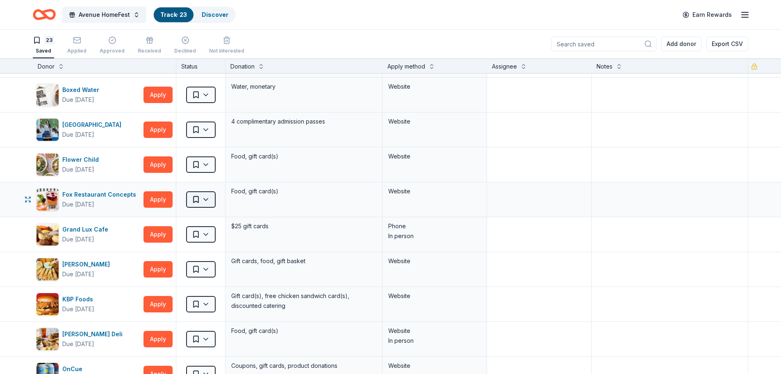
click at [203, 201] on html "Avenue HomeFest Track · 23 Discover Earn Rewards 23 Saved Applied Approved Rece…" at bounding box center [390, 187] width 781 height 374
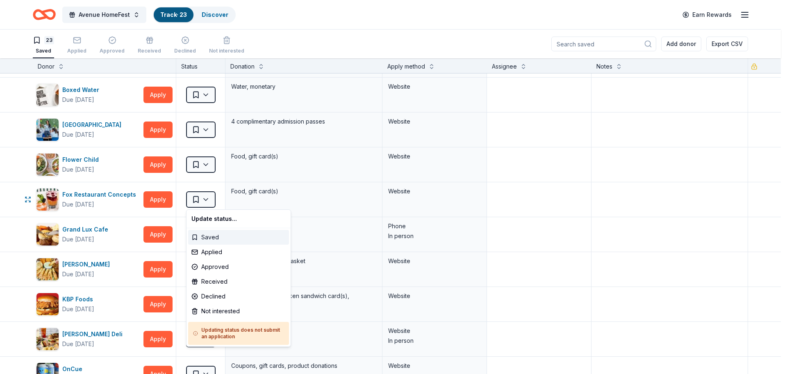
click at [202, 237] on div "Saved" at bounding box center [238, 237] width 101 height 15
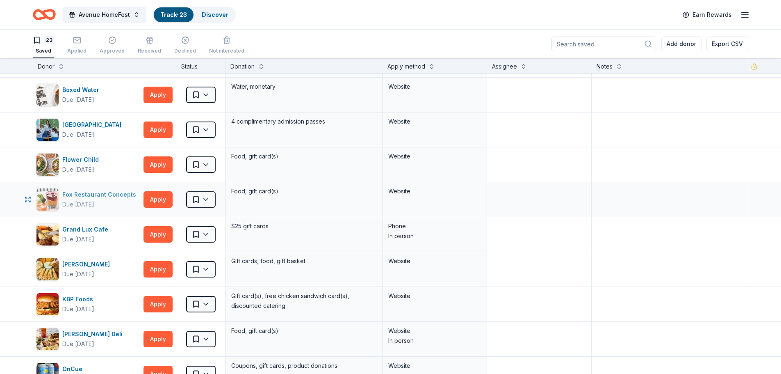
click at [84, 204] on div "Due [DATE]" at bounding box center [78, 204] width 32 height 10
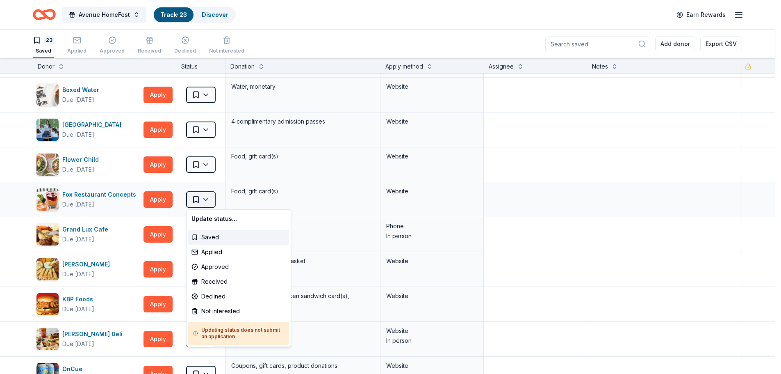
click at [205, 200] on html "Avenue HomeFest Track · 23 Discover Earn Rewards 23 Saved Applied Approved Rece…" at bounding box center [390, 187] width 781 height 374
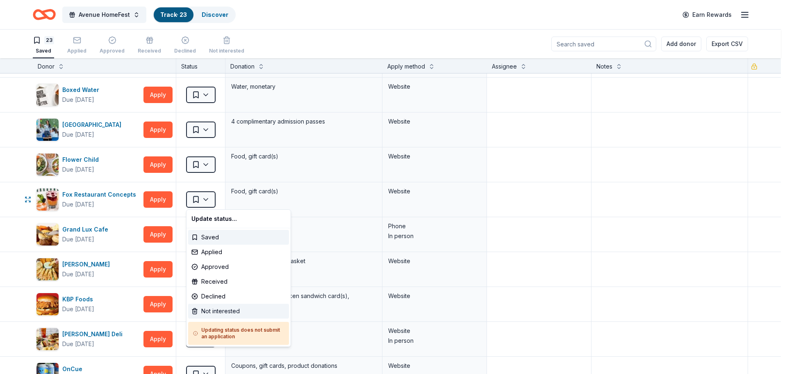
click at [211, 310] on div "Not interested" at bounding box center [238, 310] width 101 height 15
